Goal: Register for event/course

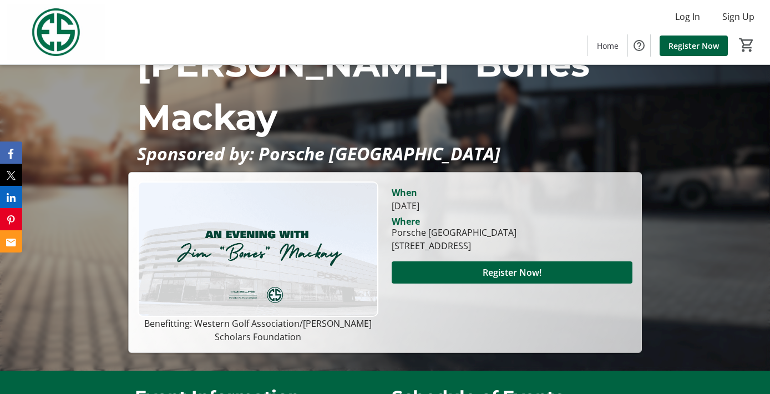
scroll to position [71, 0]
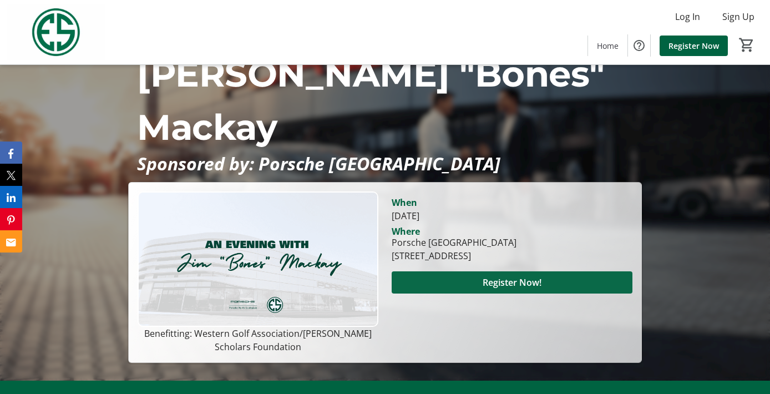
click at [507, 276] on span "Register Now!" at bounding box center [511, 282] width 59 height 13
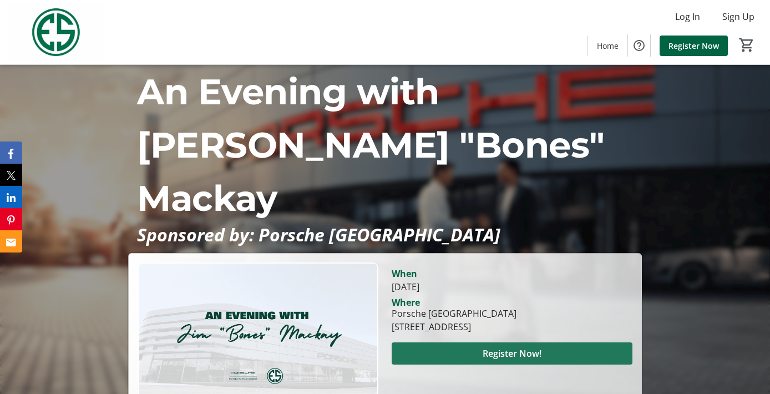
click at [521, 347] on span "Register Now!" at bounding box center [511, 353] width 59 height 13
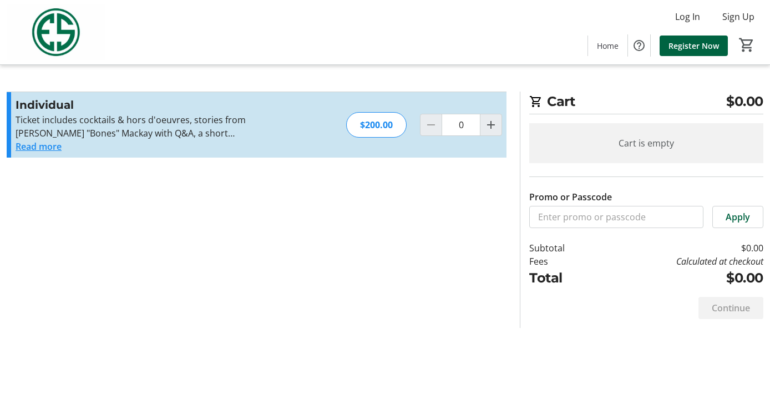
click at [36, 149] on button "Read more" at bounding box center [39, 146] width 46 height 13
